Goal: Transaction & Acquisition: Book appointment/travel/reservation

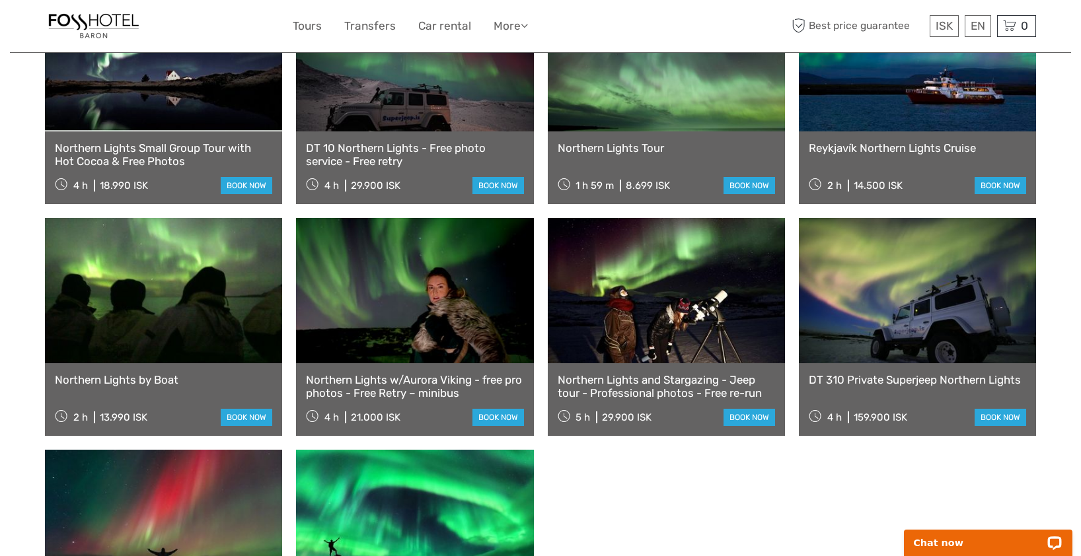
scroll to position [594, 0]
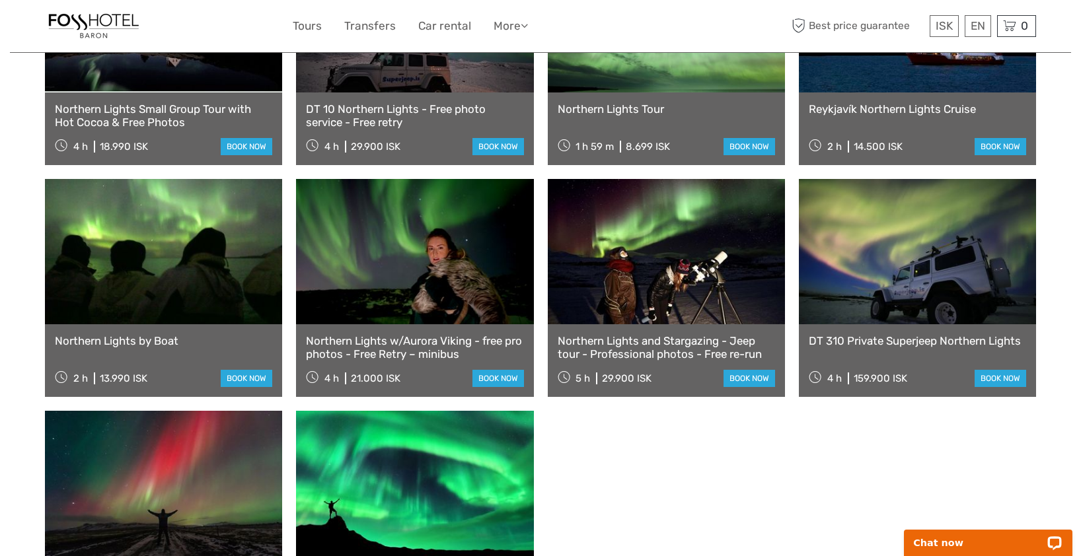
click at [185, 263] on link at bounding box center [163, 251] width 237 height 145
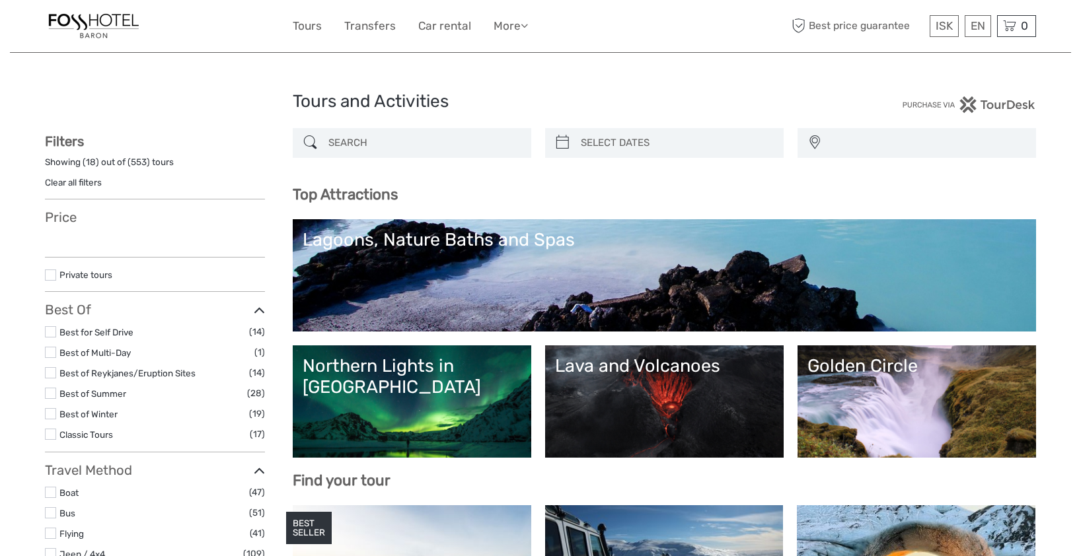
select select
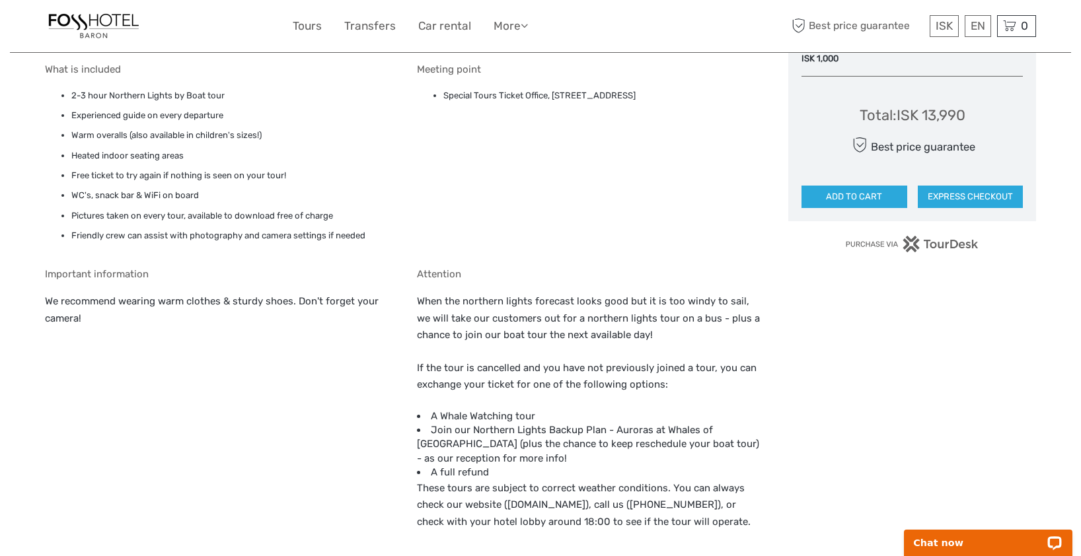
scroll to position [1096, 0]
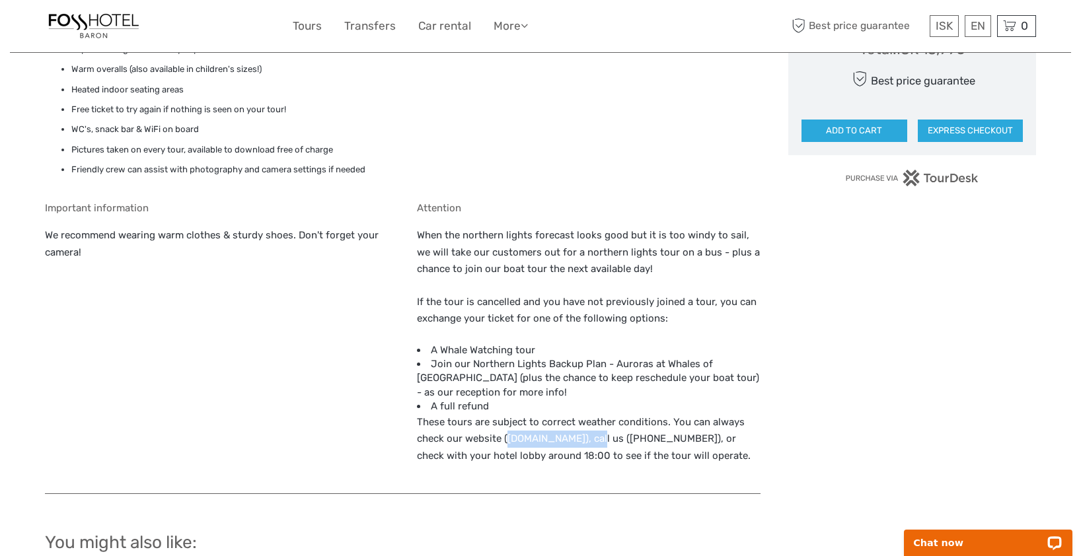
drag, startPoint x: 597, startPoint y: 421, endPoint x: 505, endPoint y: 423, distance: 91.8
click at [507, 424] on p "These tours are subject to correct weather conditions. You can always check our…" at bounding box center [589, 439] width 344 height 51
copy p "www.specialtours.is"
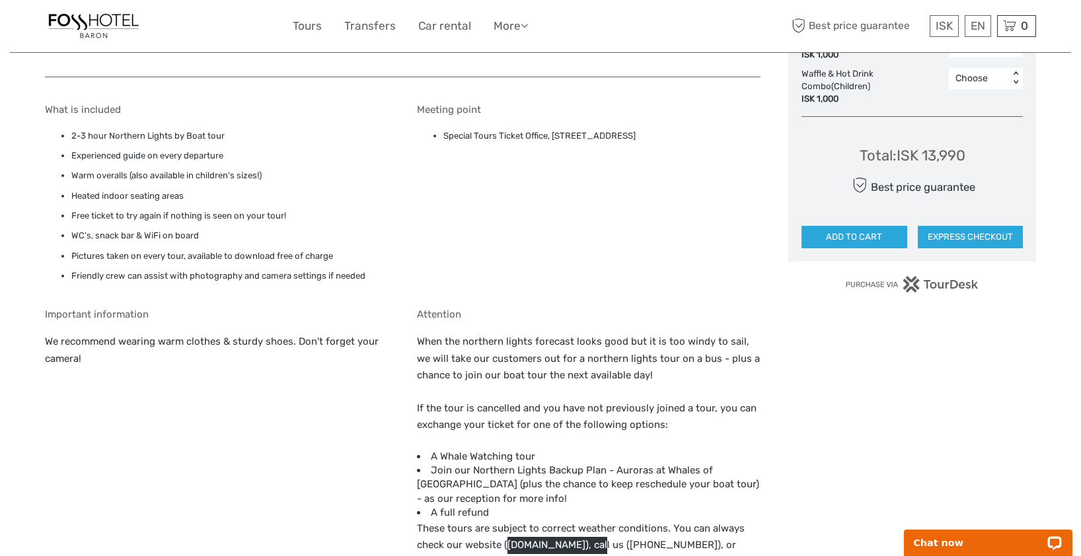
scroll to position [1360, 0]
